Goal: Task Accomplishment & Management: Manage account settings

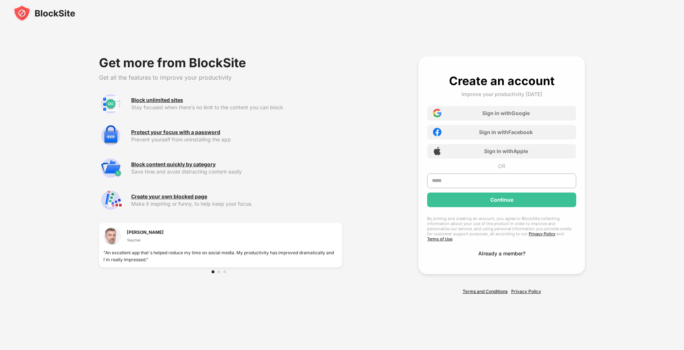
click at [506, 250] on div "Already a member?" at bounding box center [501, 253] width 47 height 6
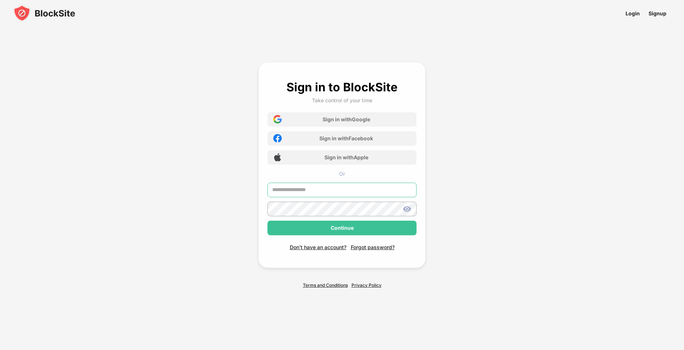
type input "**********"
click at [343, 226] on div "Continue" at bounding box center [341, 228] width 23 height 6
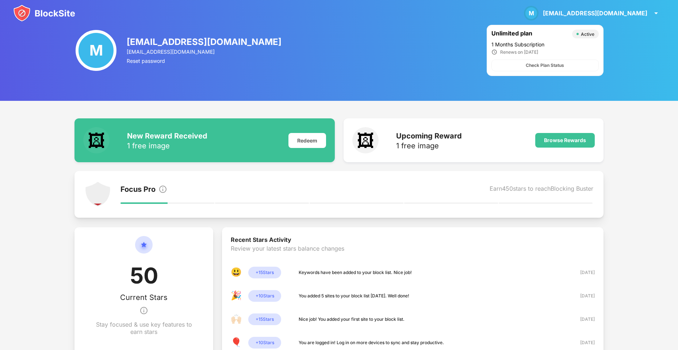
click at [56, 13] on img at bounding box center [44, 13] width 62 height 18
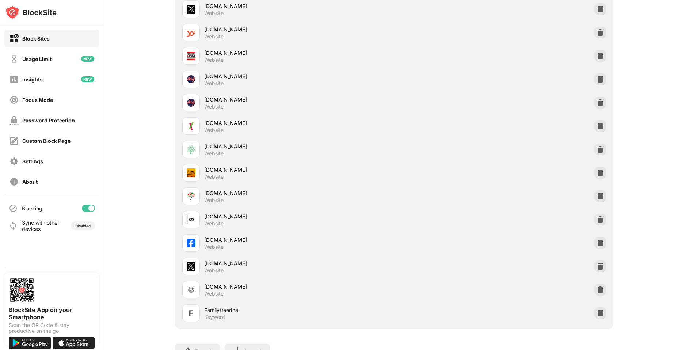
scroll to position [339, 0]
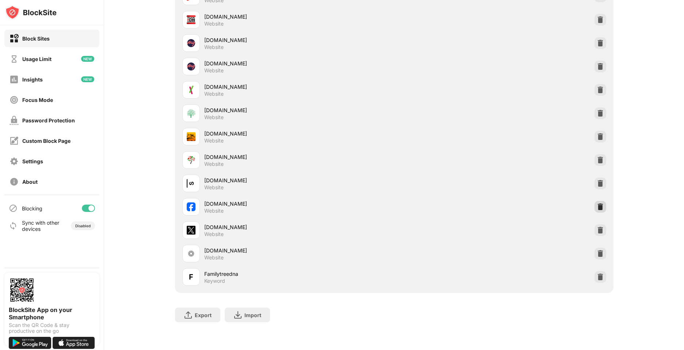
click at [596, 203] on img at bounding box center [599, 206] width 7 height 7
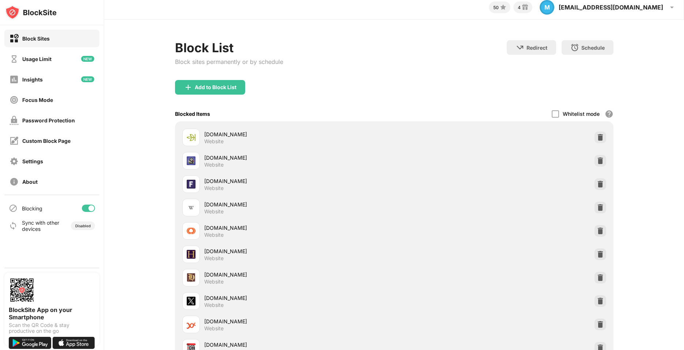
scroll to position [0, 0]
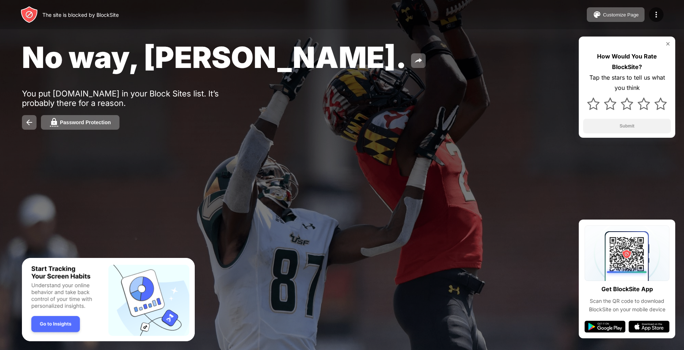
click at [53, 12] on div "The site is blocked by BlockSite" at bounding box center [80, 15] width 76 height 6
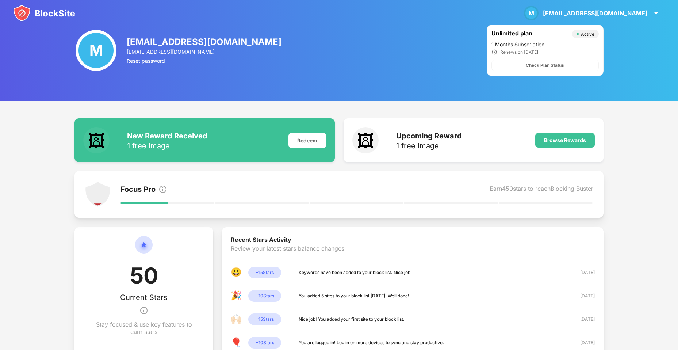
click at [53, 16] on img at bounding box center [44, 13] width 62 height 18
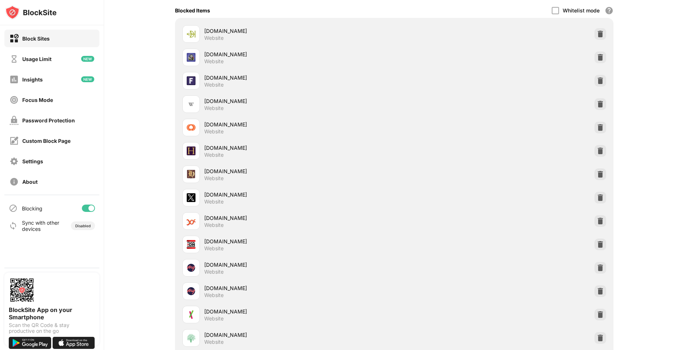
scroll to position [57, 0]
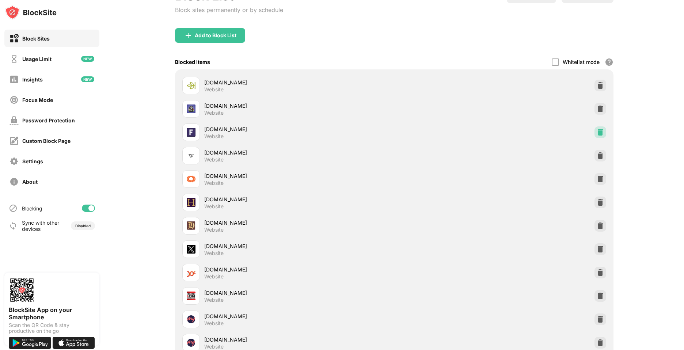
click at [596, 130] on img at bounding box center [599, 132] width 7 height 7
